Goal: Transaction & Acquisition: Purchase product/service

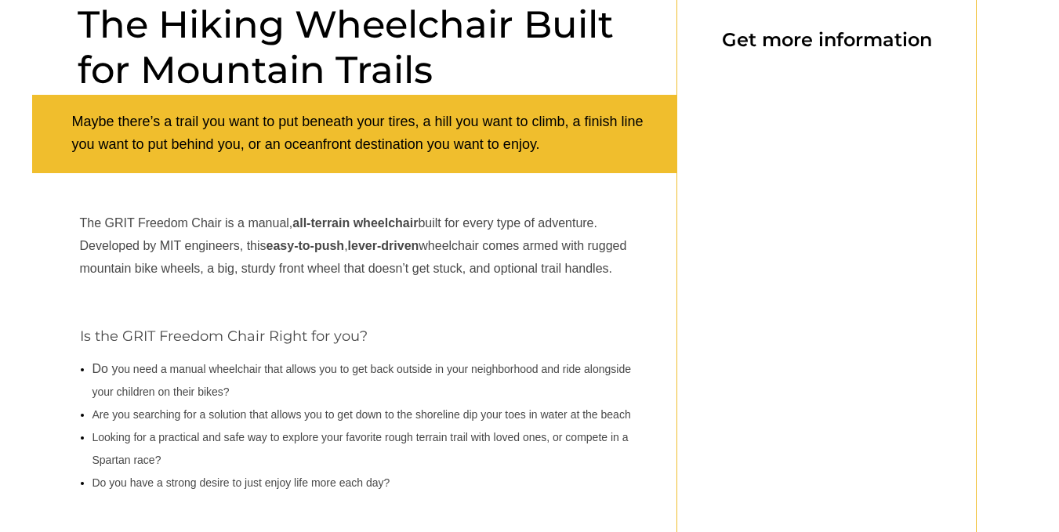
scroll to position [132, 0]
select select "US"
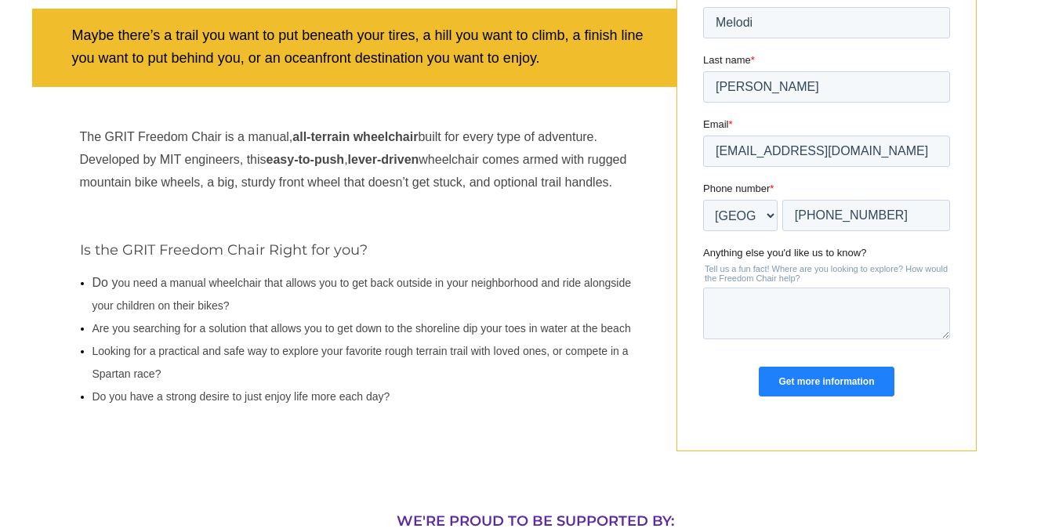
scroll to position [207, 0]
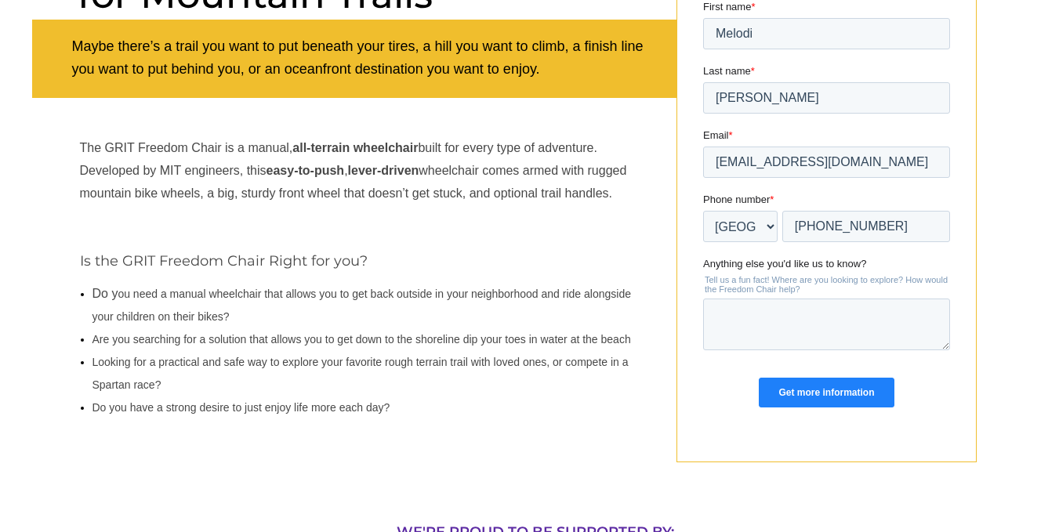
click at [482, 267] on p "Is the GRIT Freedom Chair Right for you?" at bounding box center [370, 261] width 581 height 17
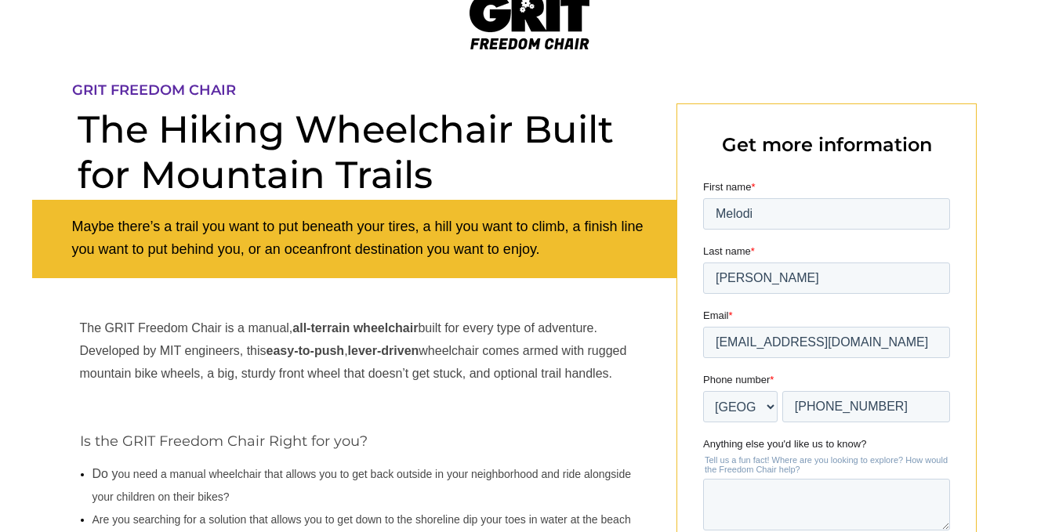
scroll to position [0, 0]
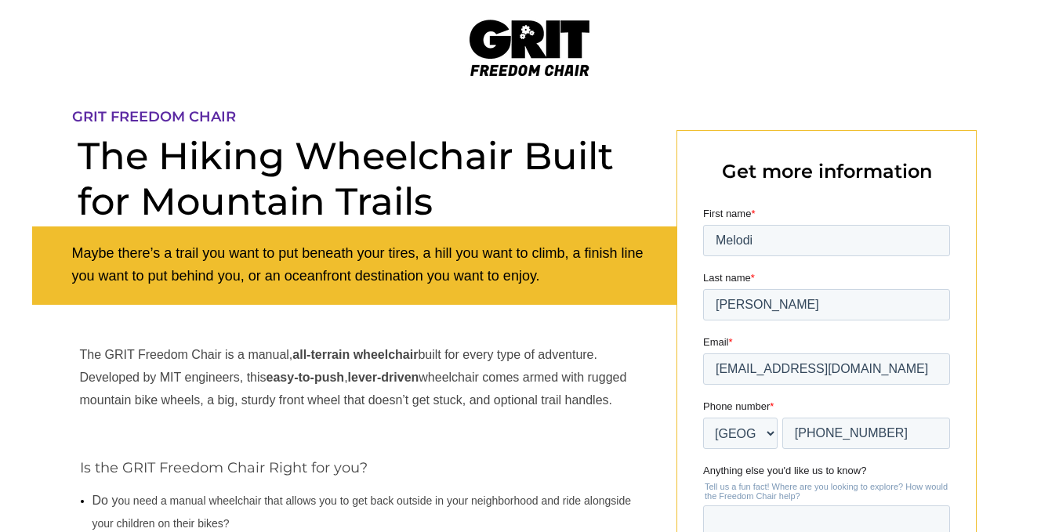
click at [525, 40] on img at bounding box center [530, 48] width 120 height 56
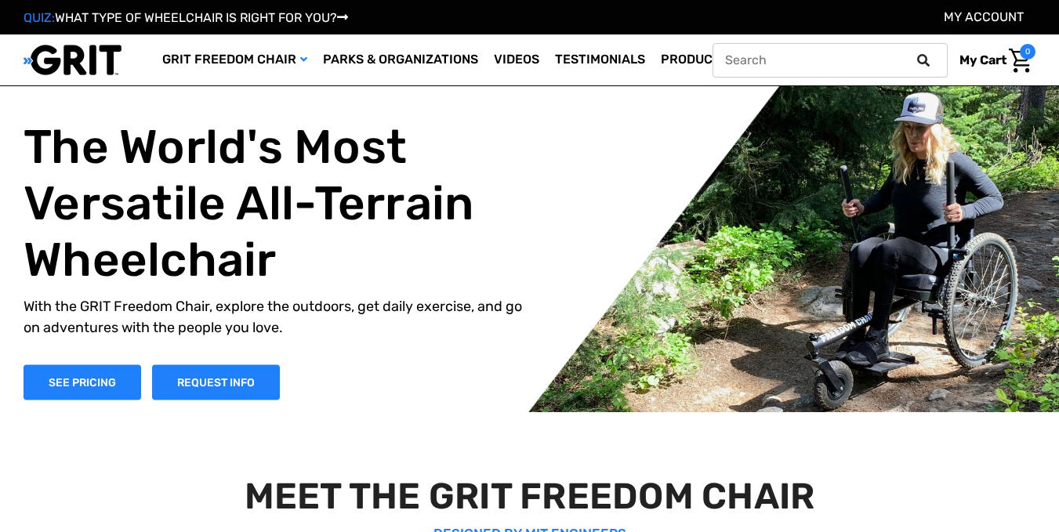
click at [920, 57] on icon at bounding box center [923, 60] width 13 height 13
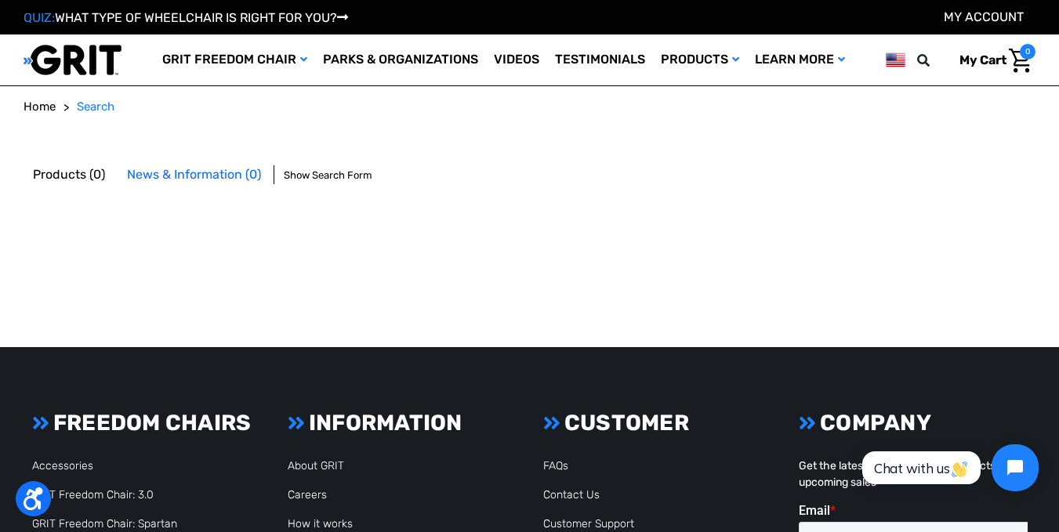
click at [55, 60] on img at bounding box center [73, 60] width 98 height 32
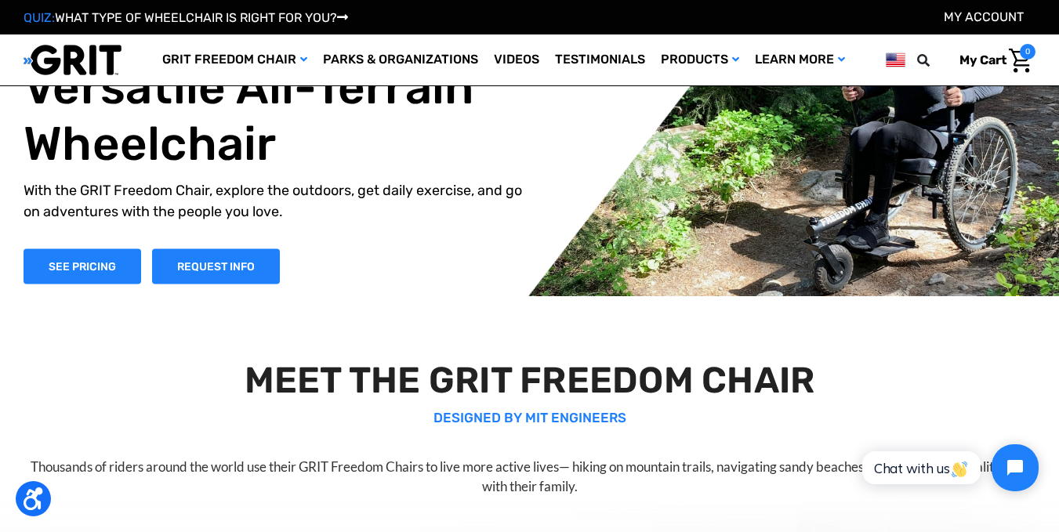
scroll to position [25, 0]
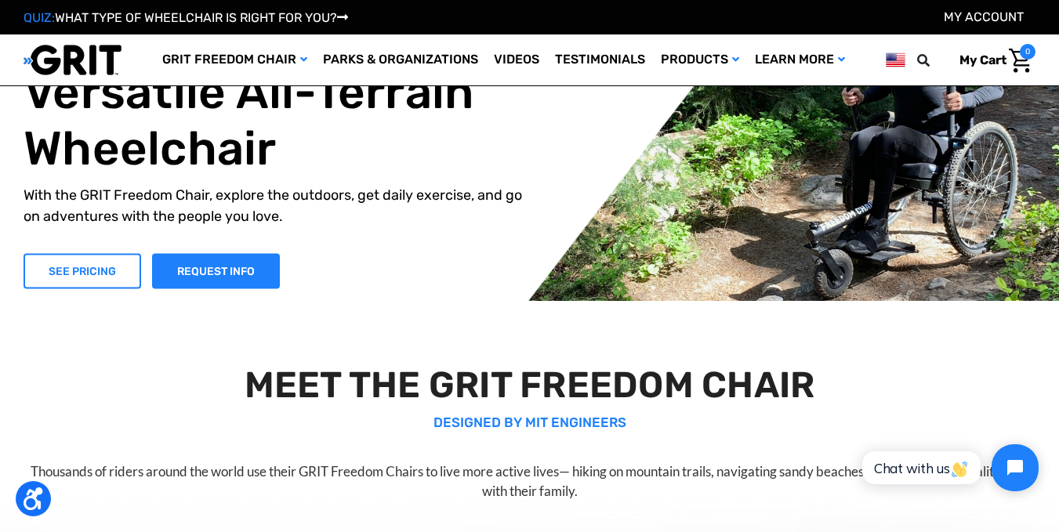
click at [86, 274] on link "SEE PRICING" at bounding box center [83, 270] width 118 height 35
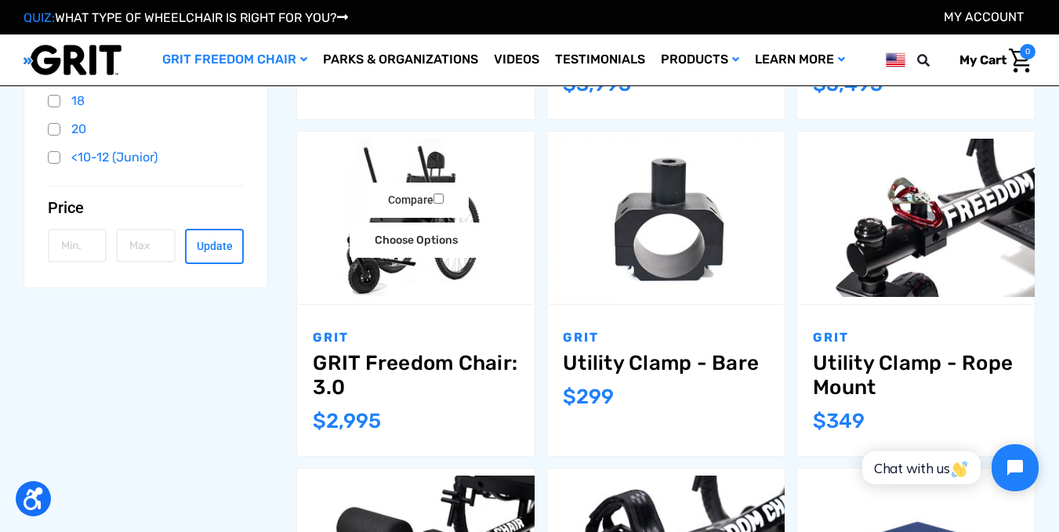
scroll to position [520, 0]
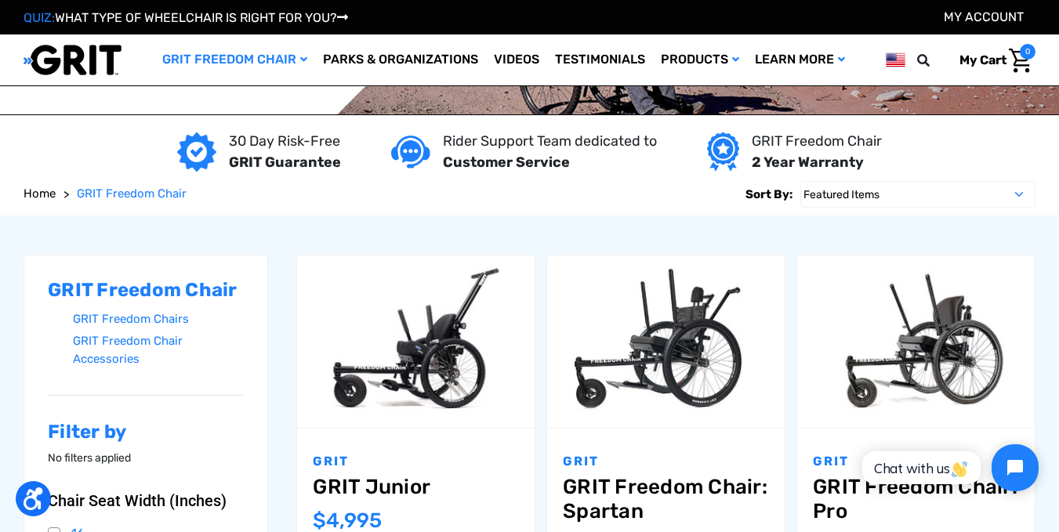
scroll to position [0, 0]
